Goal: Book appointment/travel/reservation

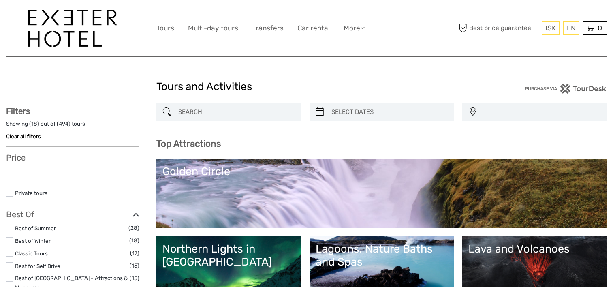
select select
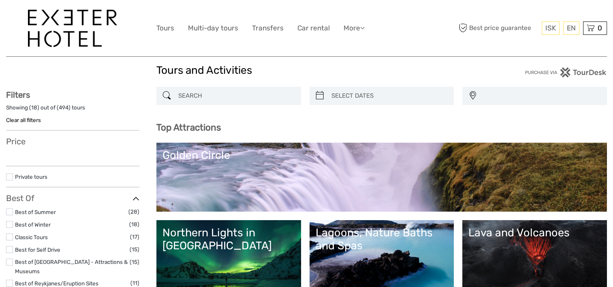
select select
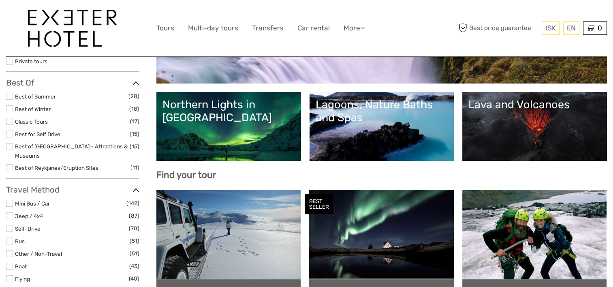
scroll to position [146, 0]
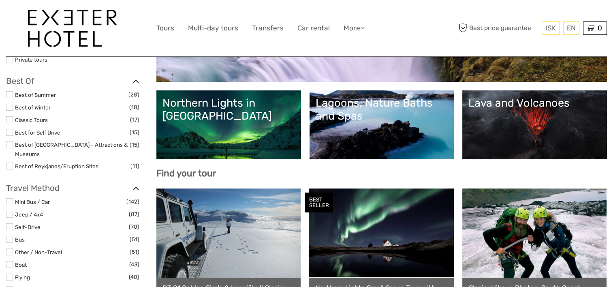
click at [213, 110] on link "Northern Lights in Iceland" at bounding box center [228, 124] width 132 height 57
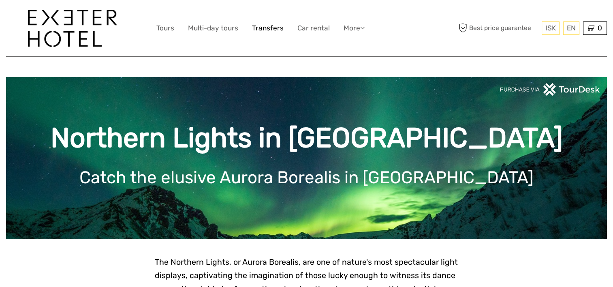
click at [264, 32] on link "Transfers" at bounding box center [268, 28] width 32 height 12
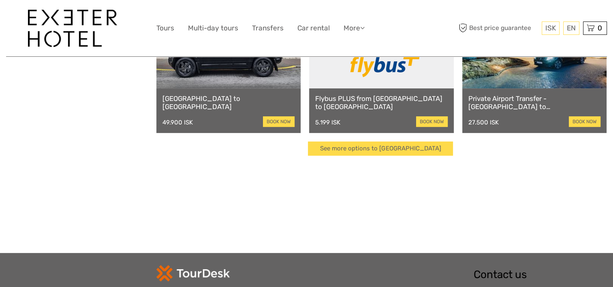
scroll to position [264, 0]
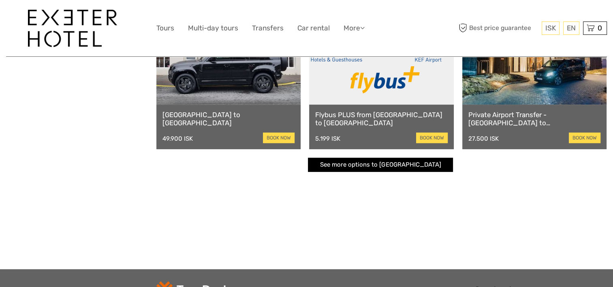
click at [353, 168] on link "See more options to Keflavík airport" at bounding box center [380, 165] width 145 height 14
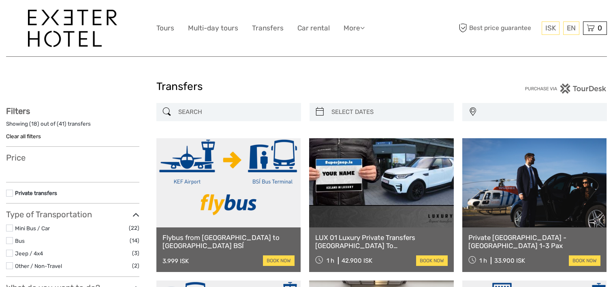
select select
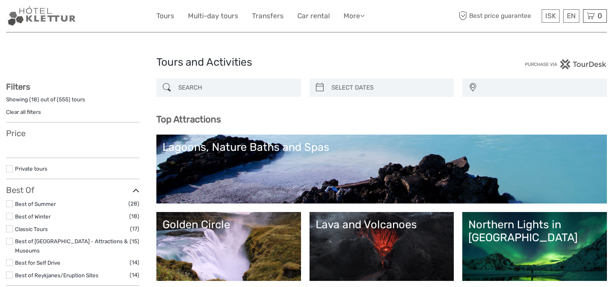
select select
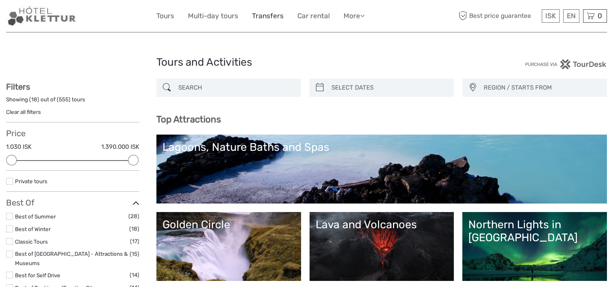
click at [269, 18] on link "Transfers" at bounding box center [268, 16] width 32 height 12
